Goal: Communication & Community: Answer question/provide support

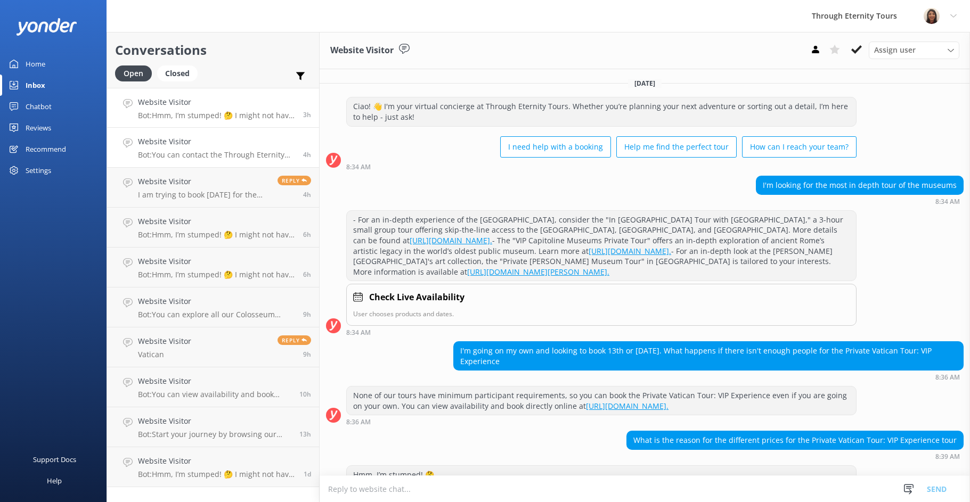
scroll to position [108, 0]
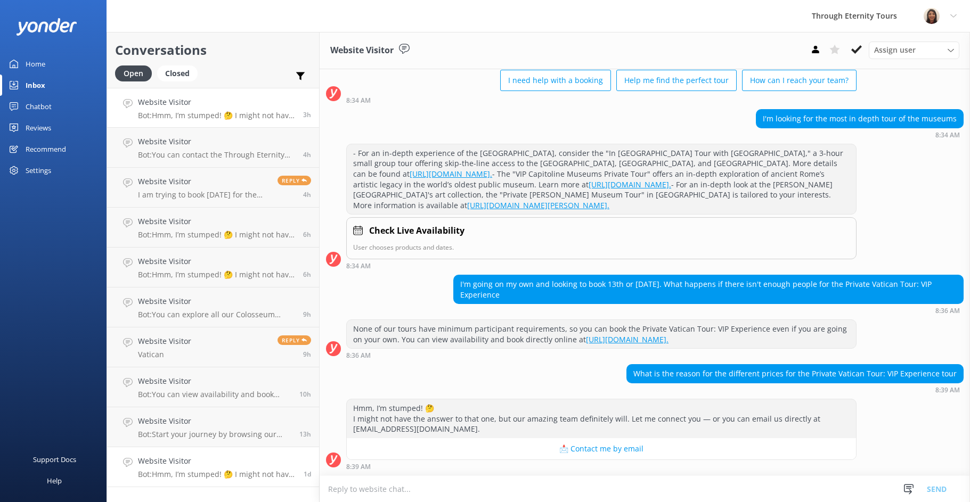
click at [254, 479] on link "Website Visitor Bot: Hmm, I’m stumped! 🤔 I might not have the answer to that on…" at bounding box center [213, 467] width 212 height 40
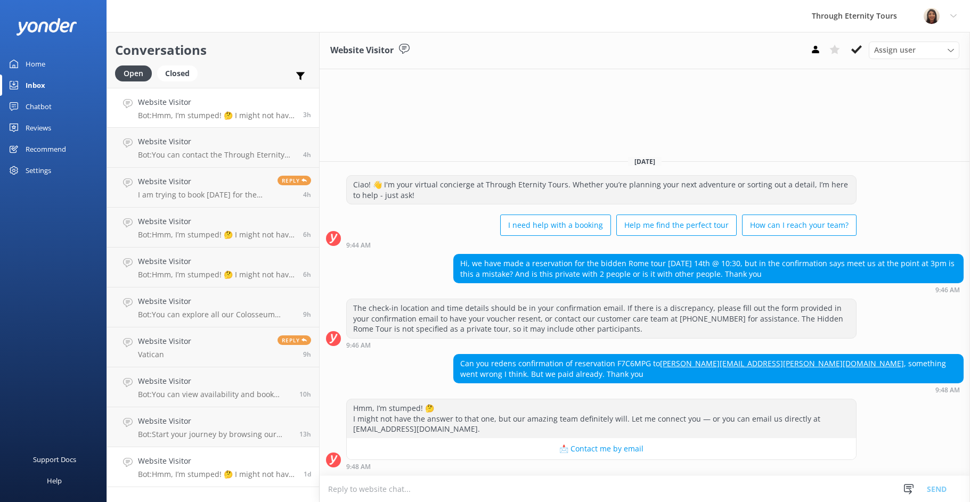
click at [234, 109] on div "Website Visitor Bot: Hmm, I’m stumped! 🤔 I might not have the answer to that on…" at bounding box center [216, 107] width 157 height 23
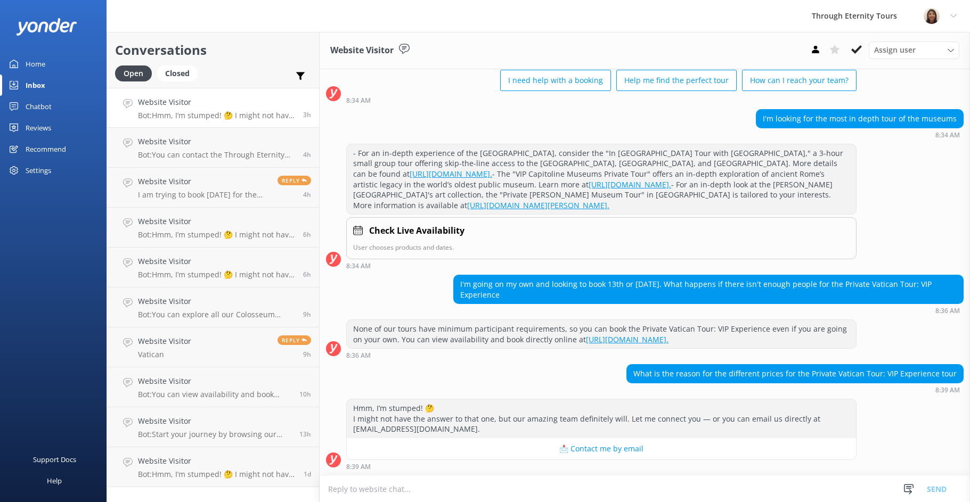
scroll to position [108, 0]
click at [876, 373] on div "What is the reason for the different prices for the Private Vatican Tour: VIP E…" at bounding box center [795, 374] width 336 height 18
